Goal: Find specific page/section: Find specific page/section

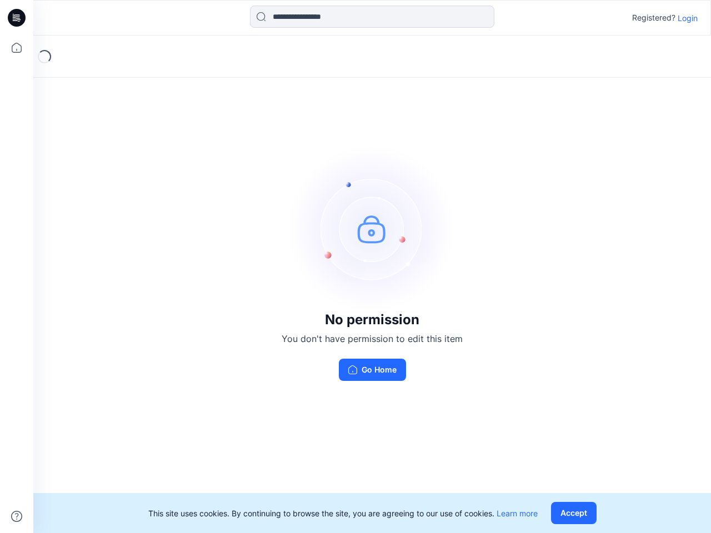
click at [355, 267] on img at bounding box center [372, 228] width 167 height 167
click at [17, 18] on icon at bounding box center [18, 18] width 4 height 1
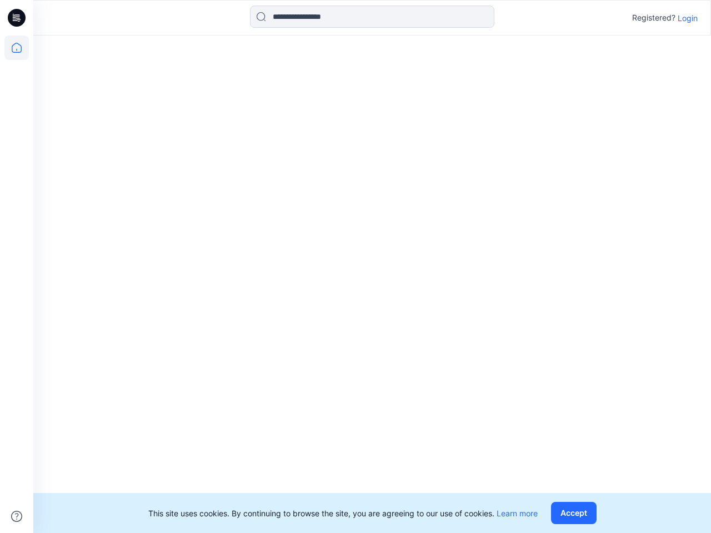
click at [17, 48] on icon at bounding box center [16, 48] width 24 height 24
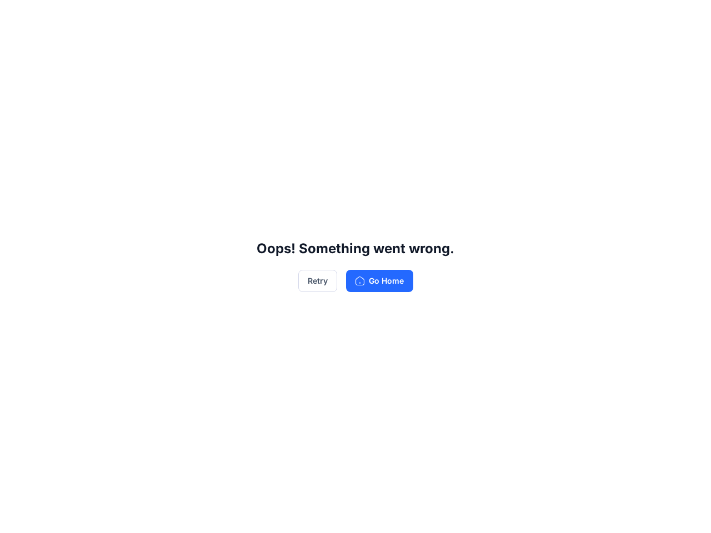
click at [17, 516] on div "Oops! Something went wrong. Retry Go Home" at bounding box center [355, 266] width 711 height 533
click at [372, 17] on div "Oops! Something went wrong. Retry Go Home" at bounding box center [355, 266] width 711 height 533
click at [687, 18] on div "Oops! Something went wrong. Retry Go Home" at bounding box center [355, 266] width 711 height 533
click at [576, 513] on div "Oops! Something went wrong. Retry Go Home" at bounding box center [355, 266] width 711 height 533
